Goal: Find specific page/section: Find specific page/section

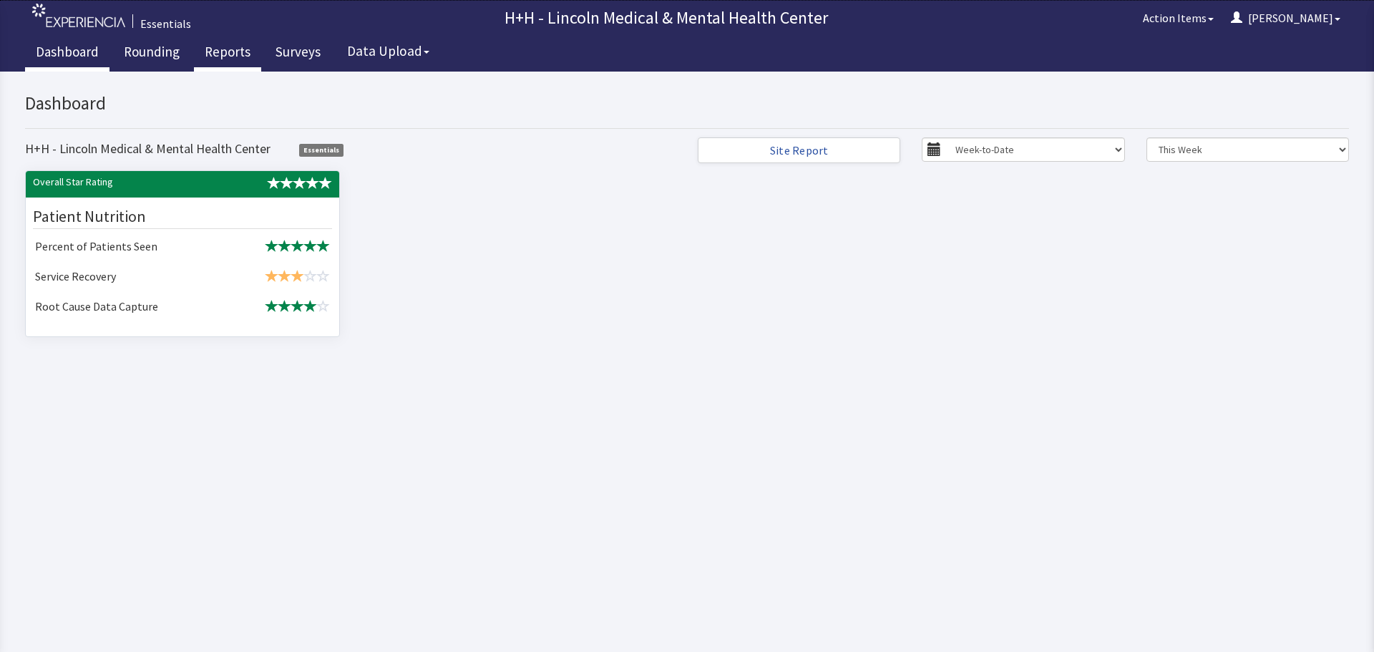
click at [242, 54] on link "Reports" at bounding box center [227, 54] width 67 height 36
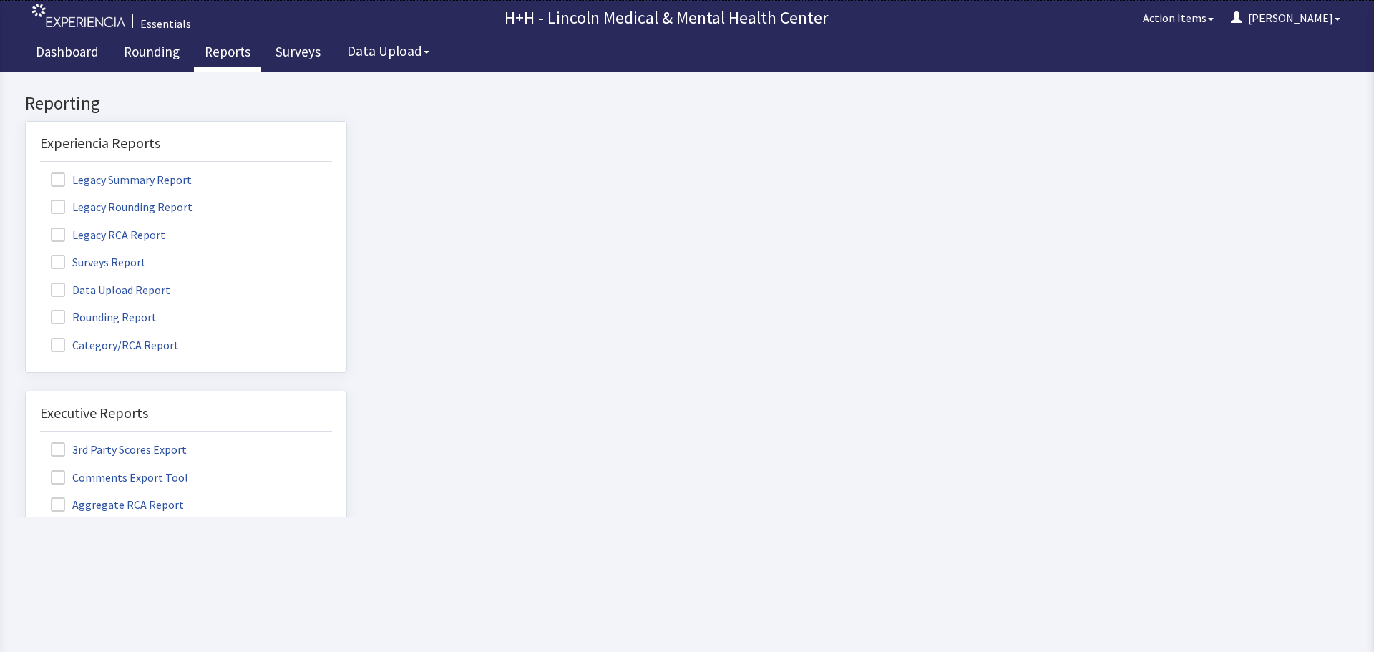
click at [63, 319] on span at bounding box center [58, 317] width 14 height 14
click at [26, 309] on input "Rounding Report" at bounding box center [26, 309] width 0 height 0
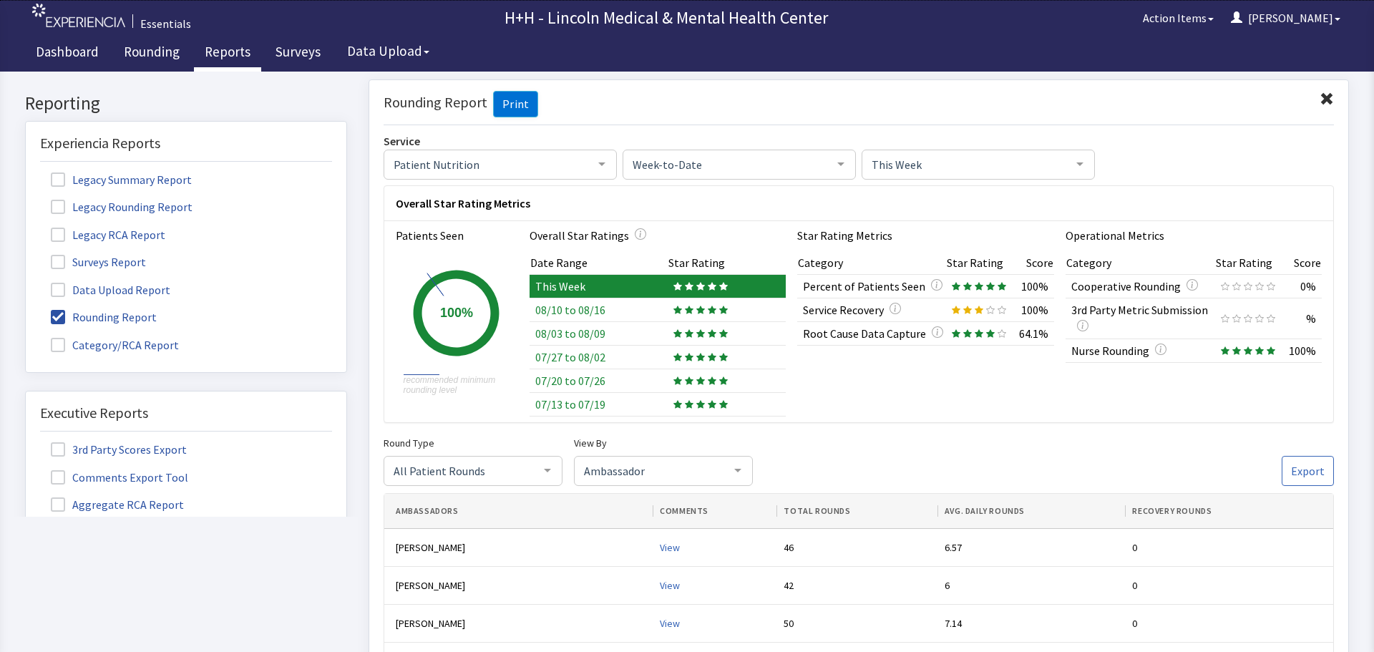
click at [1320, 96] on span at bounding box center [1327, 99] width 14 height 14
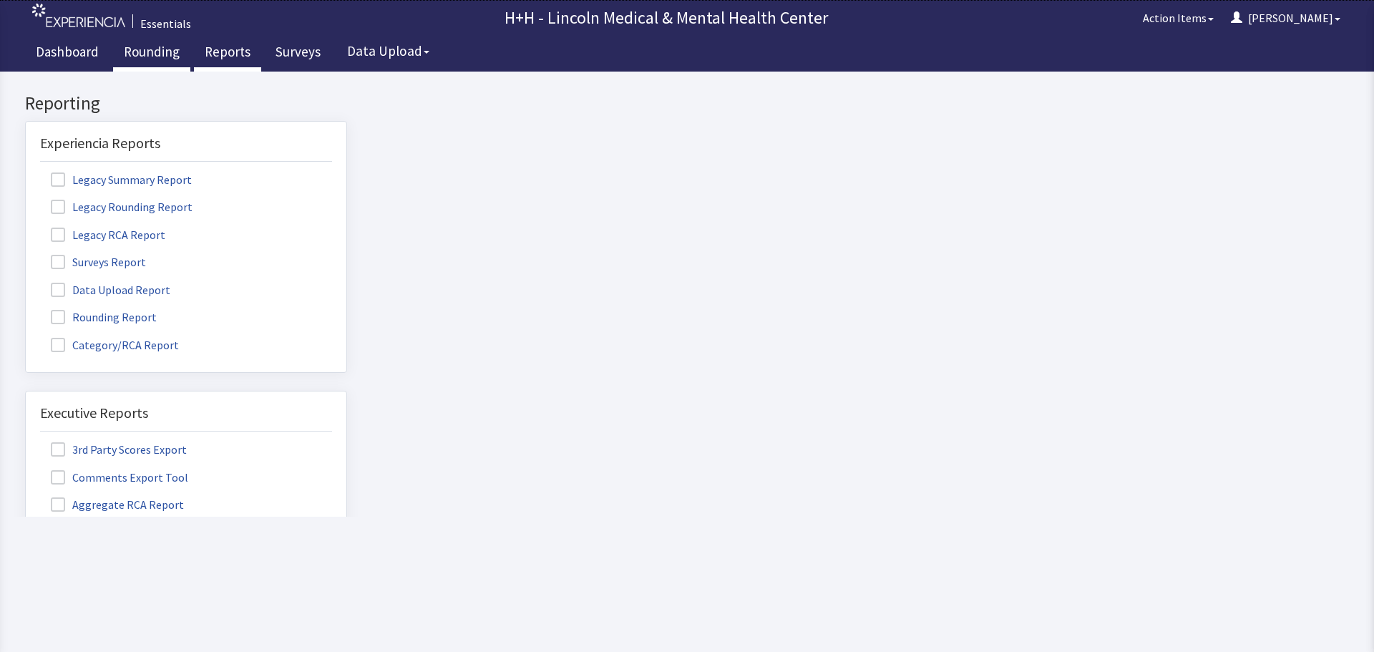
click at [154, 54] on link "Rounding" at bounding box center [151, 54] width 77 height 36
